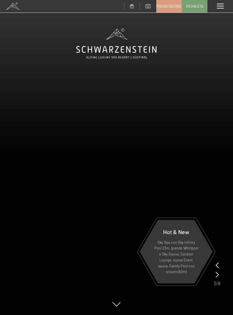
click at [195, 5] on span "Richiesta" at bounding box center [194, 6] width 17 height 5
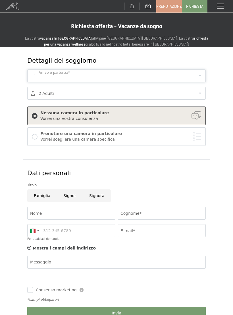
click at [79, 75] on input "text" at bounding box center [116, 75] width 179 height 13
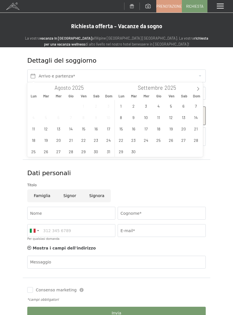
click at [197, 87] on span at bounding box center [199, 87] width 10 height 10
click at [199, 86] on span at bounding box center [199, 87] width 10 height 10
click at [197, 89] on icon at bounding box center [198, 89] width 4 height 4
click at [194, 88] on span at bounding box center [199, 87] width 10 height 10
type input "2026"
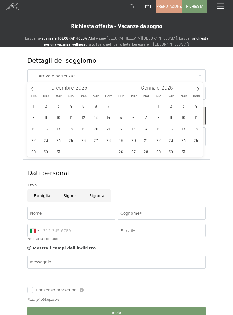
click at [197, 88] on icon at bounding box center [198, 89] width 4 height 4
type input "2026"
click at [148, 139] on span "18" at bounding box center [146, 139] width 11 height 11
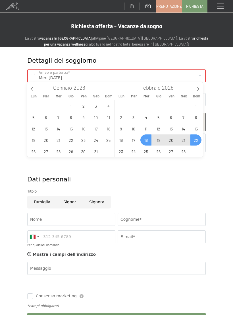
click at [195, 140] on span "22" at bounding box center [196, 139] width 11 height 11
type input "Mer. 18/02/2026 - Dom. 22/02/2026"
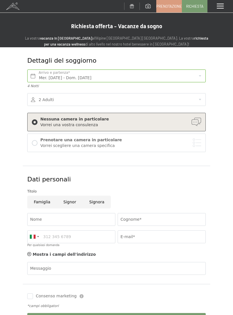
click at [182, 145] on div "Vorrei scegliere una camera specifica" at bounding box center [120, 146] width 161 height 6
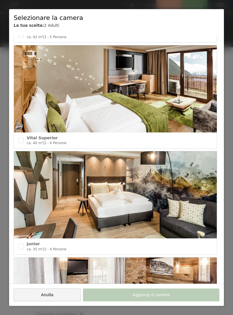
scroll to position [870, 0]
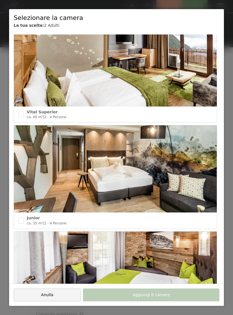
click at [22, 217] on input "checkbox" at bounding box center [21, 220] width 6 height 6
checkbox input "true"
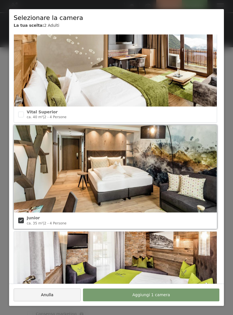
click at [161, 296] on span "Aggiungi 1 camera" at bounding box center [152, 295] width 38 height 6
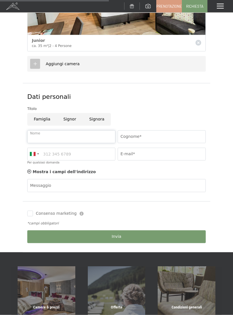
click at [69, 135] on input "Nome" at bounding box center [71, 136] width 88 height 13
type input "Samanta"
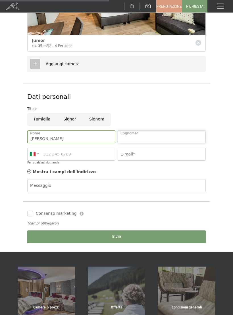
type input "Garagnani"
type input "3389946096"
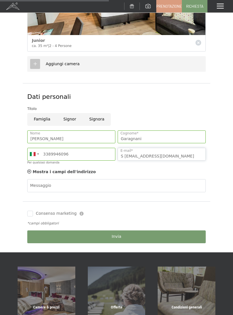
click at [127, 154] on input "S Garagnani@studiocantonigaragnani.com" at bounding box center [162, 154] width 88 height 13
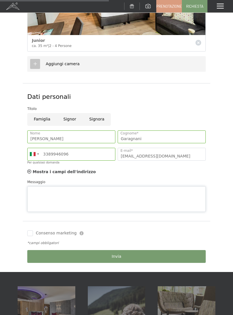
click at [101, 183] on div "Messaggio" at bounding box center [116, 195] width 179 height 33
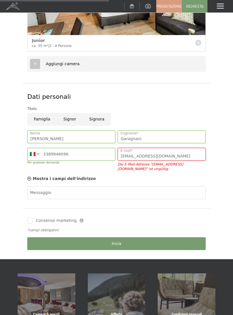
click at [192, 151] on input "SGaragnani@studiocantonigaragnani.com" at bounding box center [162, 154] width 88 height 13
click at [141, 154] on input "SGaragnani@studiocantonigaragnani.com" at bounding box center [162, 154] width 88 height 13
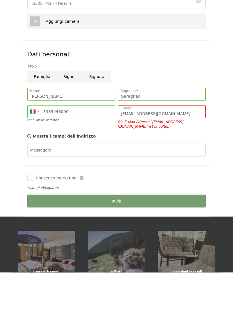
click at [33, 208] on div "Consenso marketing Il sottoscritto, letta e compresa l’informativa di cui a que…" at bounding box center [117, 233] width 188 height 51
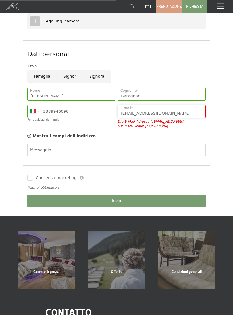
click at [201, 109] on input "Sgaragnani@studiocantonigaragnani.com" at bounding box center [162, 111] width 88 height 13
click at [195, 109] on input "Sgaragnani@studiocantonigaragnani.com" at bounding box center [162, 111] width 88 height 13
click at [148, 111] on input "Sgaragnani@studiocantonigaragnani.com" at bounding box center [162, 111] width 88 height 13
click at [159, 114] on input "Sgaragn.com" at bounding box center [162, 111] width 88 height 13
type input "S"
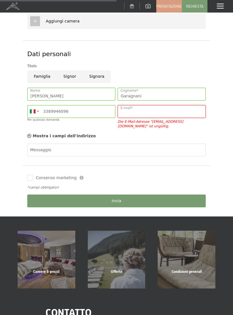
type input "a"
type input "sgaragnani@studiocantonigaragnani.com"
click at [29, 182] on div "Consenso marketing Il sottoscritto, letta e compresa l’informativa di cui a que…" at bounding box center [117, 190] width 188 height 51
click at [125, 202] on button "Invia" at bounding box center [116, 200] width 179 height 13
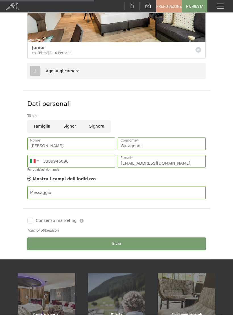
scroll to position [196, 0]
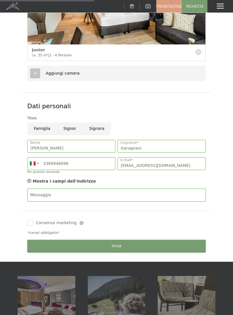
click at [118, 244] on span "Invia" at bounding box center [117, 246] width 10 height 6
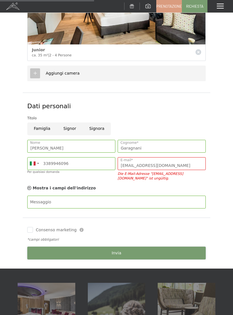
click at [100, 125] on input "Signora" at bounding box center [97, 128] width 28 height 13
radio input "true"
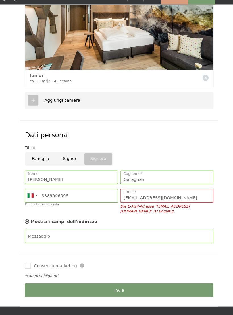
scroll to position [173, 0]
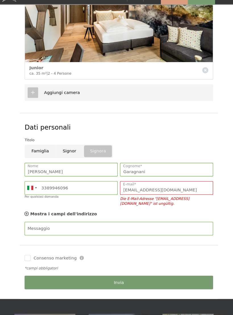
click at [33, 250] on label "Consenso marketing" at bounding box center [55, 253] width 44 height 6
click at [30, 250] on input "Consenso marketing" at bounding box center [30, 253] width 6 height 6
checkbox input "false"
click at [134, 272] on button "Invia" at bounding box center [116, 275] width 179 height 13
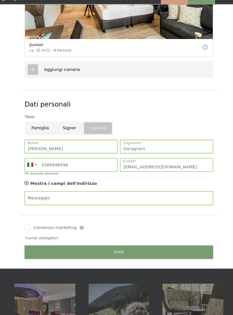
scroll to position [196, 0]
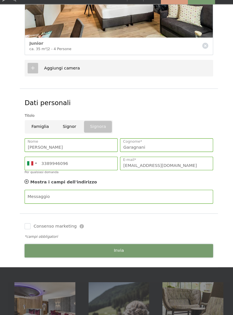
click at [116, 243] on span "Invia" at bounding box center [117, 246] width 10 height 6
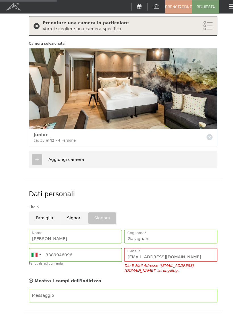
scroll to position [62, 0]
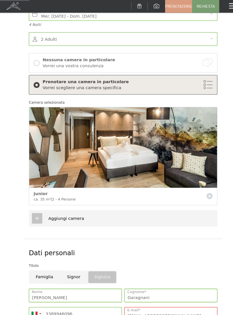
click at [37, 61] on div "Nessuna camera in particolare Vorrei una vostra consulenza" at bounding box center [117, 60] width 170 height 12
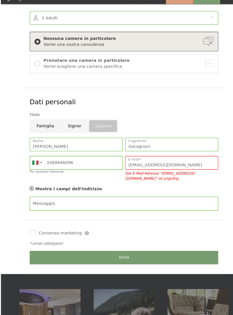
scroll to position [77, 0]
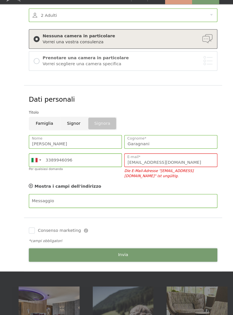
click at [126, 243] on button "Invia" at bounding box center [116, 249] width 179 height 13
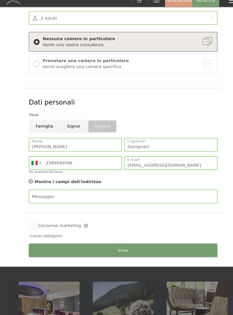
click at [139, 236] on button "Invia" at bounding box center [116, 242] width 179 height 13
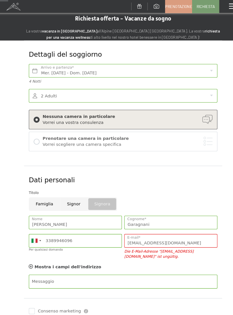
scroll to position [0, 0]
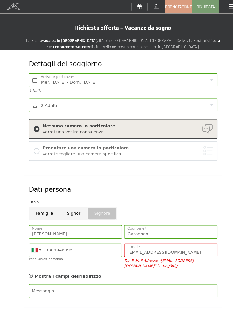
click at [171, 9] on link "Prenotazione" at bounding box center [169, 6] width 25 height 12
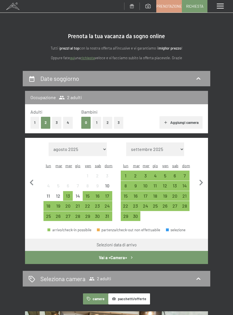
click at [197, 177] on icon "button" at bounding box center [201, 183] width 12 height 12
select select "[DATE]"
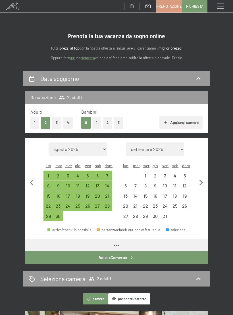
click at [197, 177] on icon "button" at bounding box center [201, 183] width 12 height 12
select select "2025-10-01"
select select "2025-11-01"
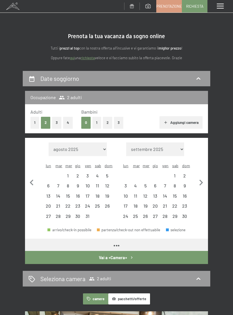
select select "2025-10-01"
select select "2025-11-01"
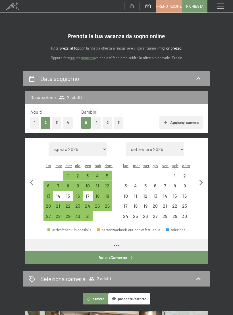
click at [200, 178] on icon "button" at bounding box center [201, 183] width 12 height 12
select select "2025-11-01"
select select "2025-12-01"
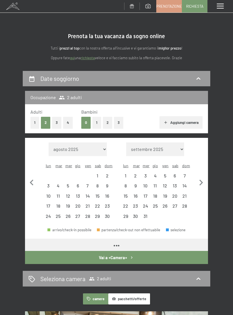
select select "2025-11-01"
select select "2025-12-01"
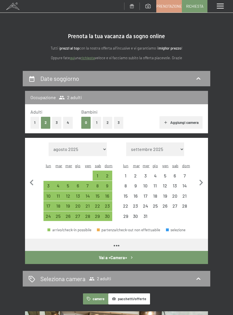
click at [200, 177] on icon "button" at bounding box center [201, 183] width 12 height 12
select select "2025-12-01"
select select "2026-01-01"
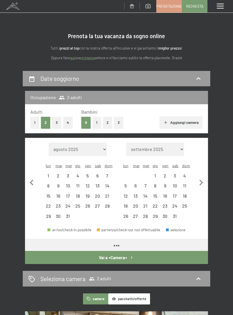
select select "2025-12-01"
select select "2026-01-01"
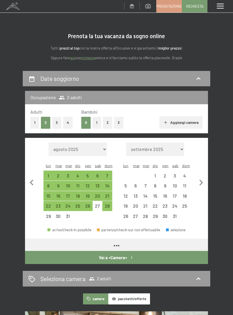
click at [203, 177] on icon "button" at bounding box center [201, 183] width 12 height 12
select select "2026-01-01"
select select "2026-02-01"
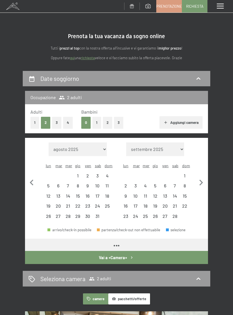
select select "2026-01-01"
select select "2026-02-01"
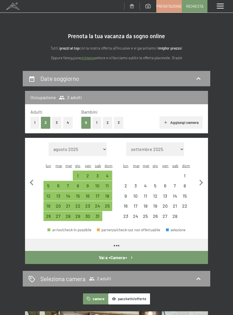
click at [203, 180] on icon "button" at bounding box center [202, 183] width 4 height 6
select select "2026-02-01"
select select "2026-03-01"
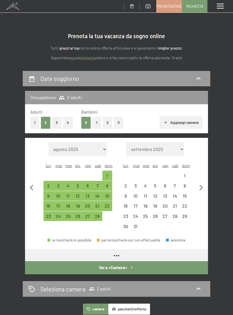
select select "2026-02-01"
select select "2026-03-01"
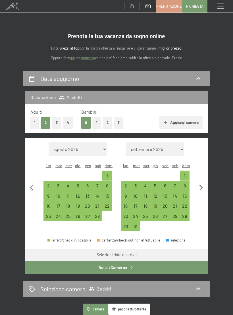
click at [67, 203] on div "18" at bounding box center [68, 207] width 9 height 9
select select "2026-02-01"
select select "2026-03-01"
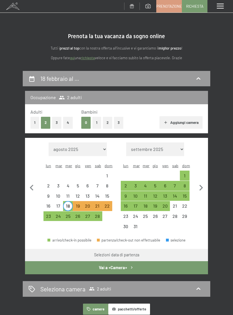
click at [106, 203] on div "22" at bounding box center [107, 207] width 9 height 9
select select "2026-02-01"
select select "2026-03-01"
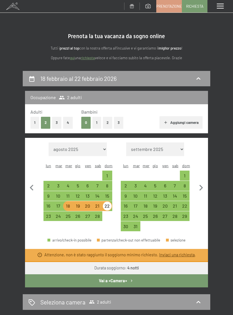
click at [49, 214] on div "23" at bounding box center [48, 218] width 9 height 9
select select "2026-02-01"
select select "2026-03-01"
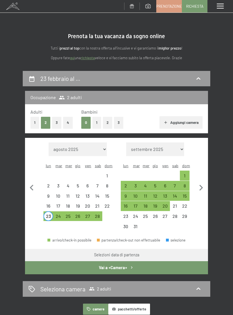
click at [69, 203] on div "18" at bounding box center [68, 207] width 9 height 9
select select "2026-02-01"
select select "2026-03-01"
click at [48, 214] on div "23" at bounding box center [48, 218] width 9 height 9
select select "2026-02-01"
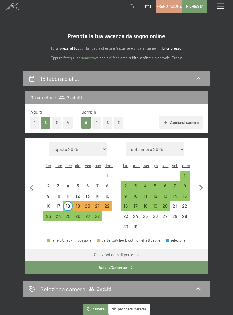
select select "2026-03-01"
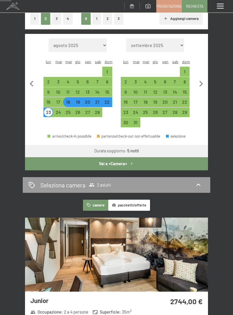
scroll to position [104, 0]
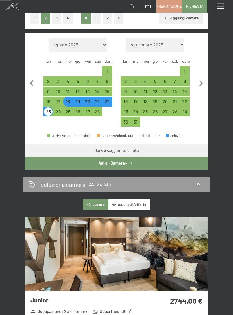
click at [143, 200] on button "pacchetti/offerte" at bounding box center [129, 204] width 42 height 11
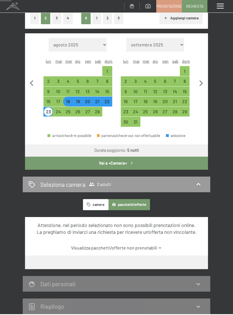
click at [95, 199] on button "camere" at bounding box center [95, 204] width 25 height 11
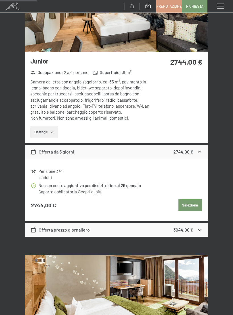
scroll to position [343, 0]
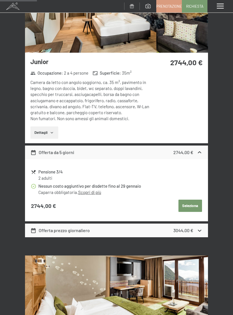
click at [217, 7] on span at bounding box center [220, 6] width 7 height 5
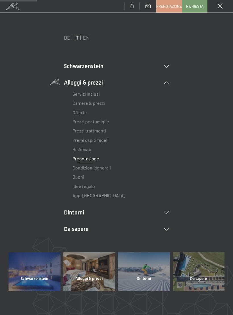
click at [222, 4] on span at bounding box center [220, 6] width 5 height 5
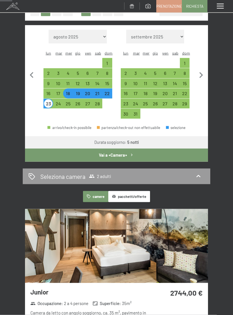
click at [63, 88] on div "18" at bounding box center [68, 93] width 10 height 10
select select "2026-02-01"
select select "2026-03-01"
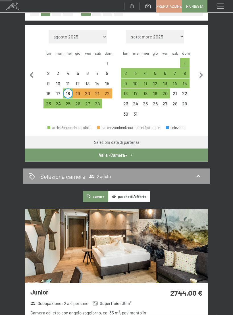
scroll to position [113, 0]
click at [107, 91] on div "22" at bounding box center [107, 95] width 9 height 9
select select "2026-02-01"
select select "2026-03-01"
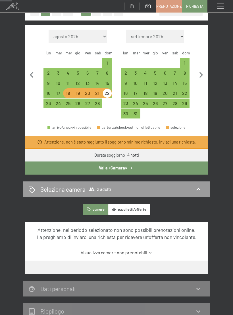
click at [59, 91] on div "17" at bounding box center [58, 95] width 9 height 9
select select "2026-02-01"
select select "2026-03-01"
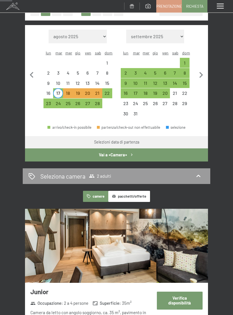
click at [108, 89] on div "22" at bounding box center [107, 93] width 9 height 9
select select "2026-02-01"
select select "2026-03-01"
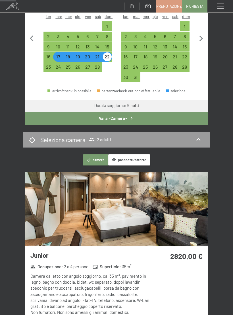
scroll to position [149, 0]
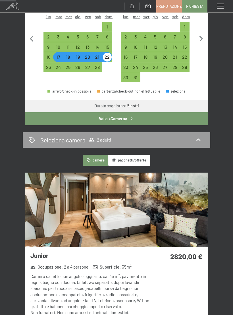
click at [50, 55] on div "16" at bounding box center [48, 59] width 9 height 9
select select "2026-02-01"
select select "2026-03-01"
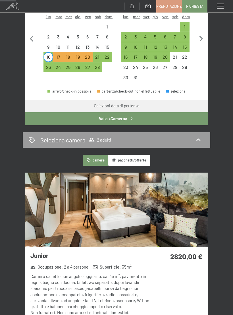
click at [97, 55] on div "21" at bounding box center [97, 59] width 9 height 9
select select "2026-02-01"
select select "2026-03-01"
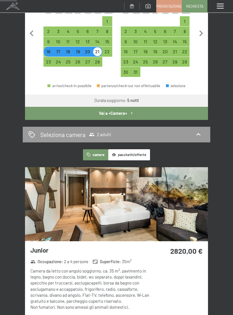
scroll to position [153, 0]
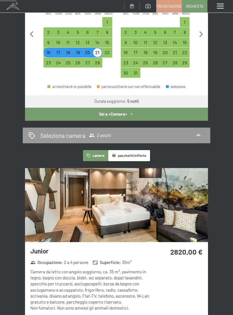
click at [59, 50] on div "17" at bounding box center [58, 54] width 9 height 9
select select "2026-02-01"
select select "2026-03-01"
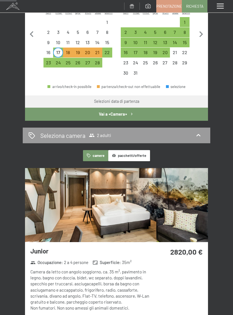
click at [50, 60] on div "23" at bounding box center [48, 64] width 9 height 9
select select "2026-02-01"
select select "2026-03-01"
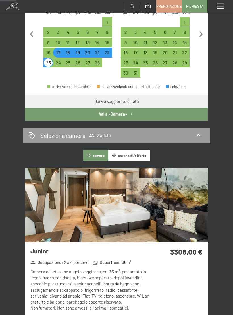
click at [50, 50] on div "16" at bounding box center [48, 54] width 9 height 9
select select "2026-02-01"
select select "2026-03-01"
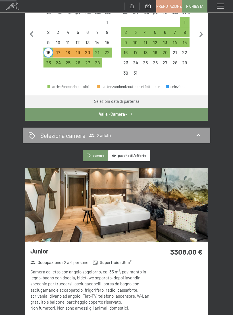
click at [57, 50] on div "17" at bounding box center [58, 54] width 9 height 9
select select "2026-02-01"
select select "2026-03-01"
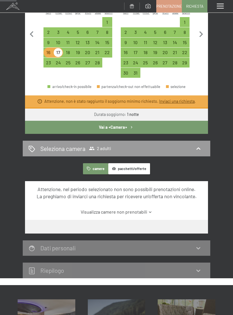
click at [98, 50] on div "21" at bounding box center [97, 54] width 9 height 9
select select "2026-02-01"
select select "2026-03-01"
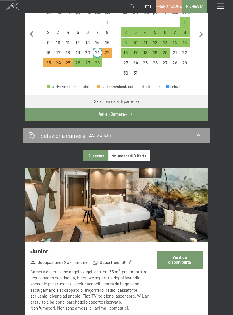
click at [109, 50] on div "22" at bounding box center [107, 54] width 9 height 9
select select "2026-02-01"
select select "2026-03-01"
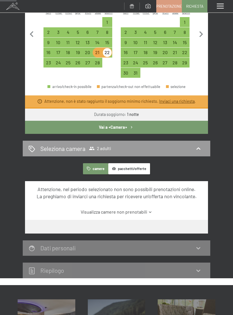
click at [57, 50] on div "17" at bounding box center [58, 54] width 9 height 9
select select "2026-02-01"
select select "2026-03-01"
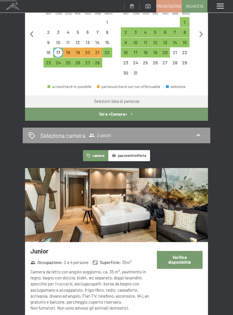
click at [110, 50] on div "22" at bounding box center [107, 54] width 9 height 9
select select "2026-02-01"
select select "2026-03-01"
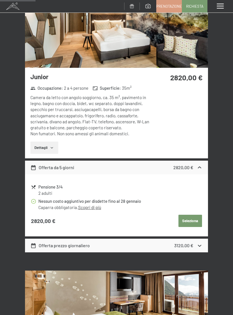
scroll to position [328, 0]
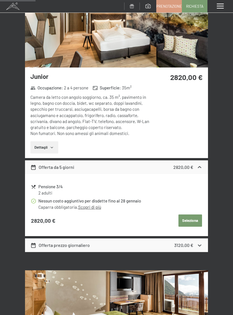
click at [189, 214] on button "Seleziona" at bounding box center [191, 220] width 24 height 13
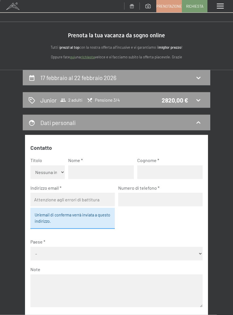
scroll to position [0, 0]
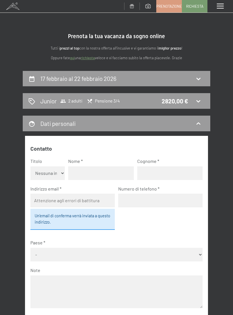
click at [194, 9] on link "Richiesta" at bounding box center [194, 6] width 25 height 12
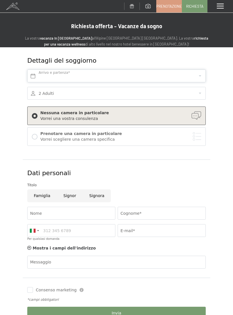
click at [120, 78] on body "Prenotazione Richiesta Premium Spa Galleria immagini PRENOTA ONLINE Menu DE IT …" at bounding box center [116, 321] width 233 height 642
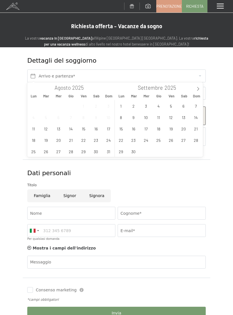
click at [201, 86] on span at bounding box center [199, 87] width 10 height 10
click at [199, 88] on icon at bounding box center [198, 89] width 4 height 4
click at [199, 89] on icon at bounding box center [198, 89] width 4 height 4
click at [201, 90] on span at bounding box center [199, 87] width 10 height 10
type input "2026"
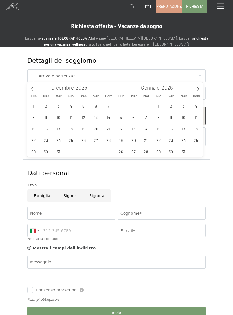
click at [201, 90] on span at bounding box center [199, 87] width 10 height 10
type input "2026"
click at [136, 139] on span "17" at bounding box center [133, 139] width 11 height 11
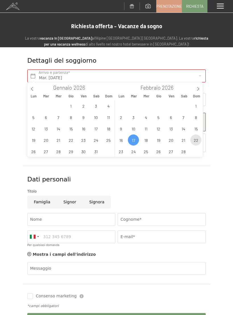
click at [195, 137] on span "22" at bounding box center [196, 139] width 11 height 11
type input "Mar. 17/02/2026 - Dom. 22/02/2026"
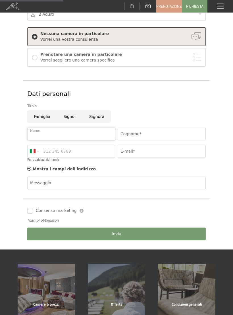
click at [64, 132] on input "Nome" at bounding box center [71, 133] width 88 height 13
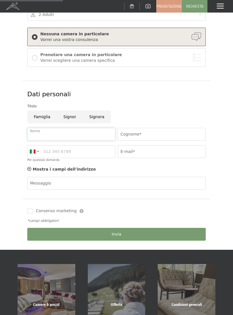
type input "Samanta"
type input "Garagnani"
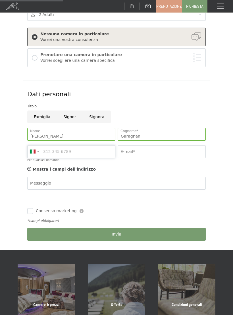
type input "3389946096"
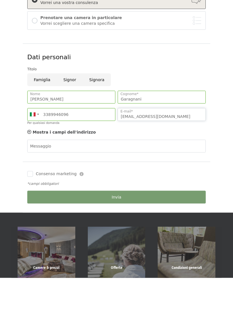
type input "sgaragnani@studiocantonigaragnani.com"
click at [31, 208] on input "Consenso marketing" at bounding box center [30, 211] width 6 height 6
checkbox input "true"
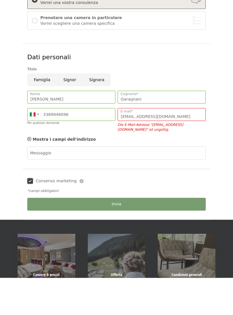
scroll to position [122, 0]
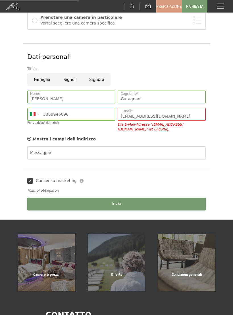
click at [116, 209] on button "Invia" at bounding box center [116, 203] width 179 height 13
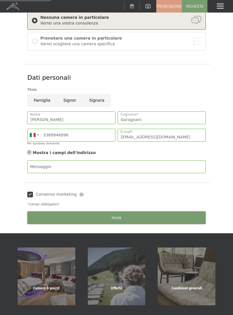
scroll to position [74, 0]
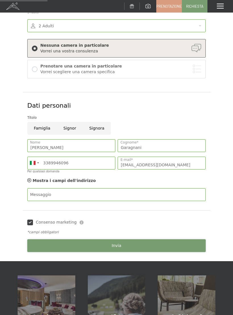
click at [157, 243] on button "Invia" at bounding box center [116, 245] width 179 height 13
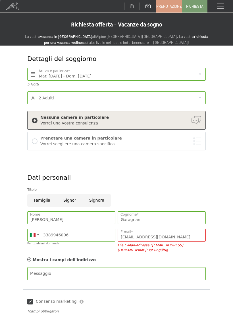
scroll to position [0, 0]
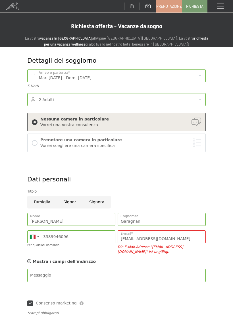
click at [221, 5] on span at bounding box center [220, 6] width 7 height 5
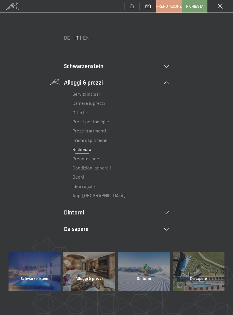
click at [85, 112] on link "Offerte" at bounding box center [80, 112] width 15 height 5
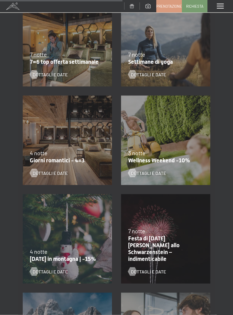
scroll to position [426, 0]
click at [63, 171] on span "Dettagli e Date" at bounding box center [50, 173] width 35 height 6
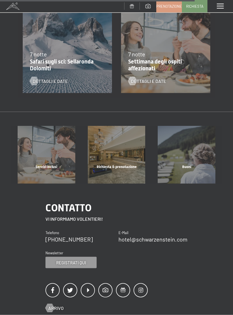
scroll to position [717, 0]
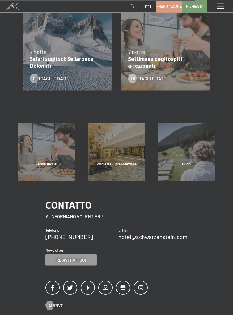
click at [116, 162] on div "Richiesta & prenotazione" at bounding box center [117, 171] width 70 height 19
